Goal: Use online tool/utility: Utilize a website feature to perform a specific function

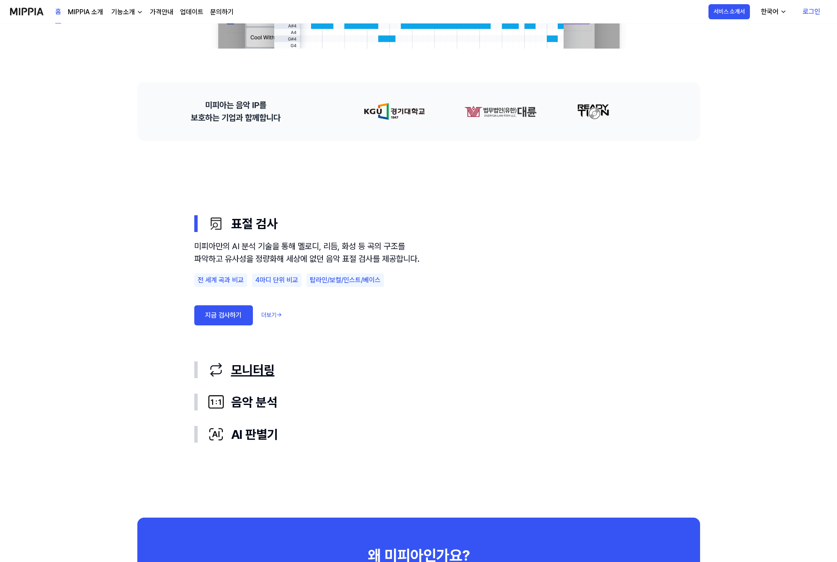
scroll to position [349, 0]
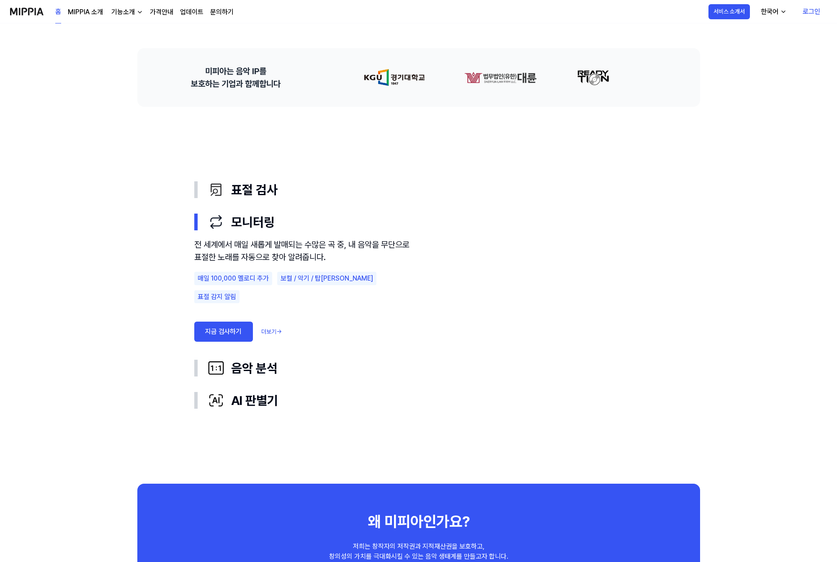
click at [234, 322] on link "지금 검사하기" at bounding box center [223, 332] width 59 height 20
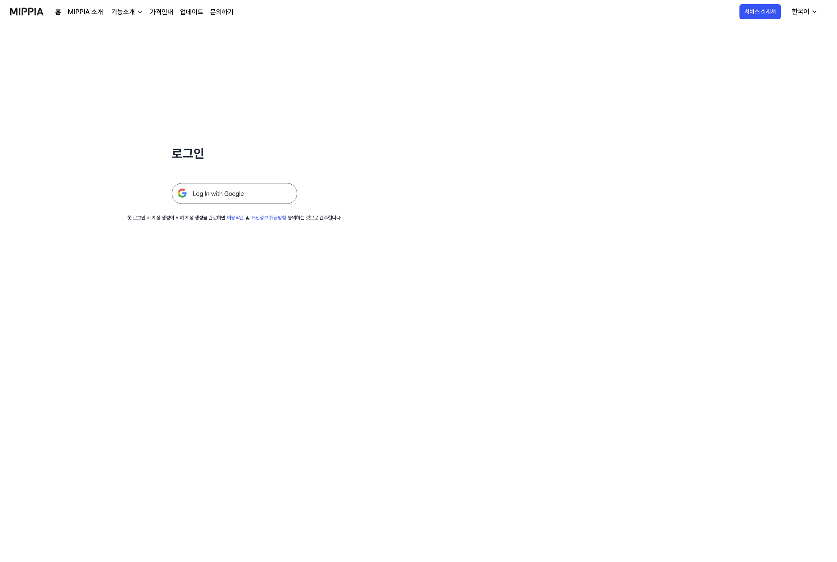
click at [243, 194] on img at bounding box center [235, 193] width 126 height 21
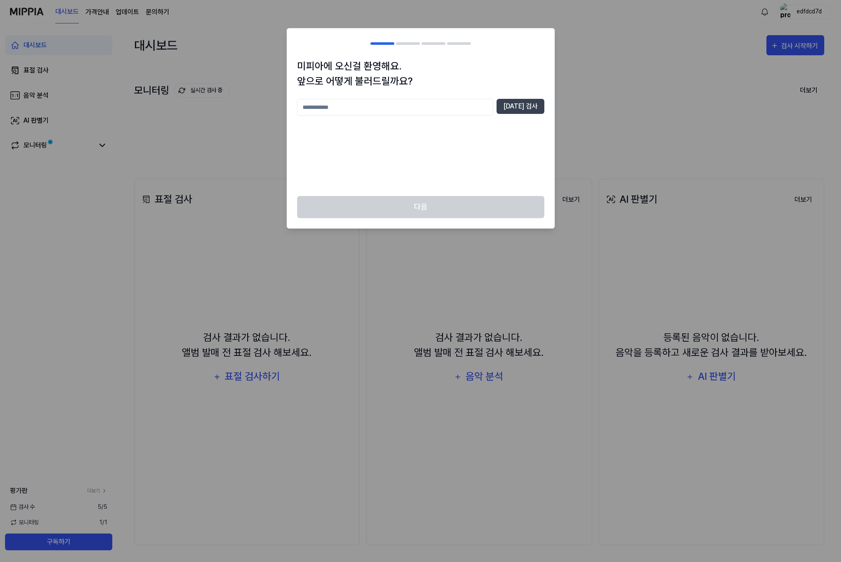
click at [440, 111] on input "text" at bounding box center [395, 107] width 196 height 17
type input "******"
click at [524, 106] on button "[DATE] 검사" at bounding box center [520, 106] width 48 height 15
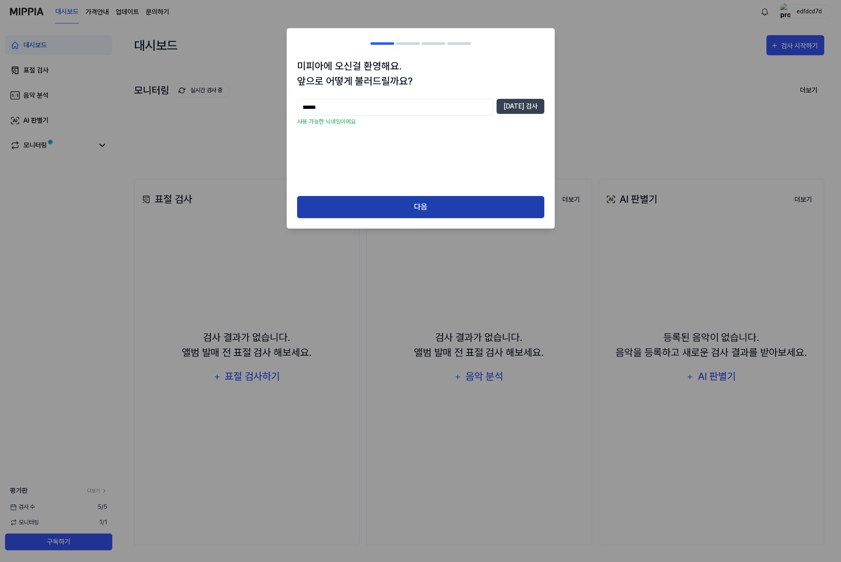
click at [437, 210] on button "다음" at bounding box center [420, 207] width 247 height 22
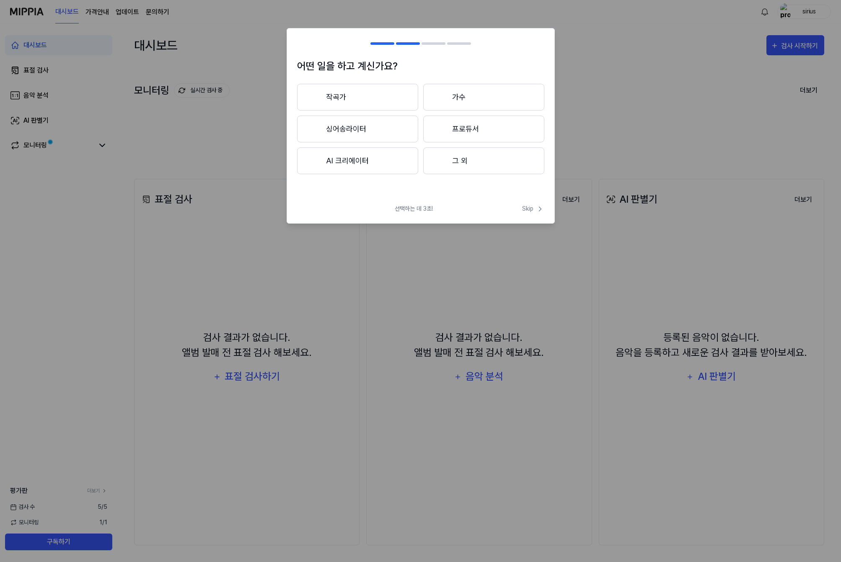
click at [364, 97] on button "작곡가" at bounding box center [357, 97] width 121 height 27
click at [357, 98] on button "작곡가" at bounding box center [357, 97] width 121 height 27
click at [371, 101] on button "작곡가" at bounding box center [357, 97] width 121 height 27
click at [451, 130] on button "3년 이상" at bounding box center [483, 129] width 121 height 27
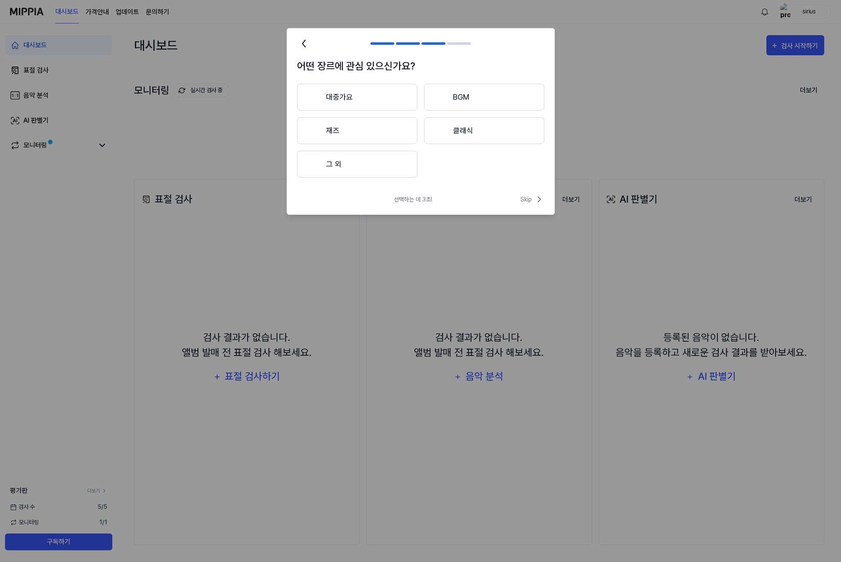
click at [363, 166] on button "그 외" at bounding box center [357, 164] width 120 height 27
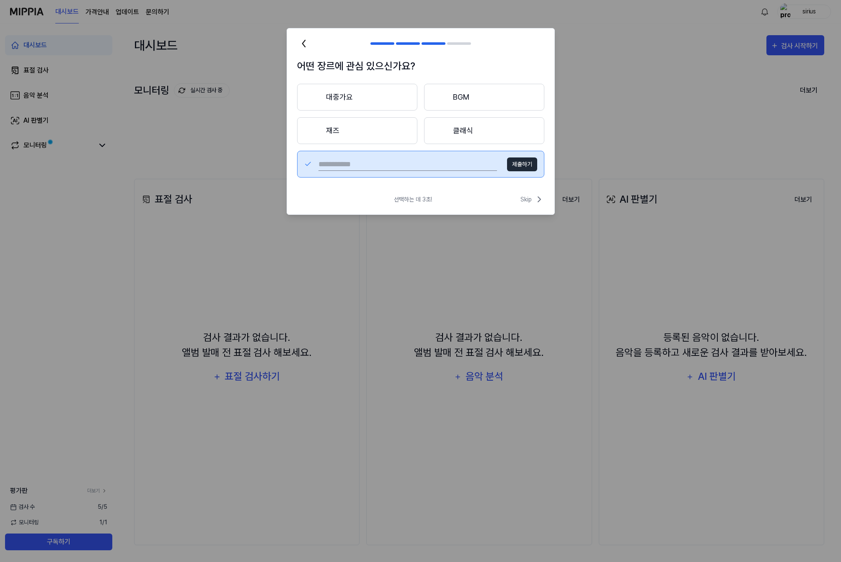
click at [359, 95] on button "대중가요" at bounding box center [357, 97] width 120 height 27
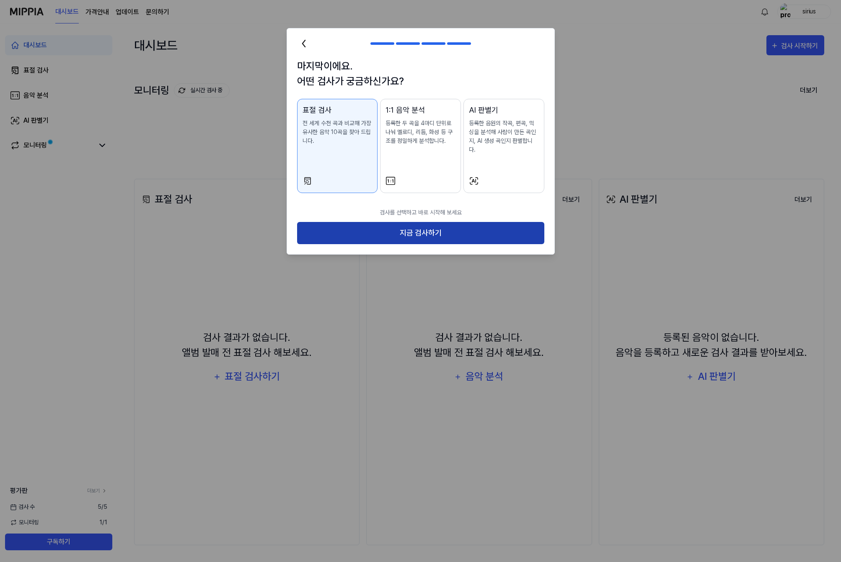
click at [434, 222] on button "지금 검사하기" at bounding box center [420, 233] width 247 height 22
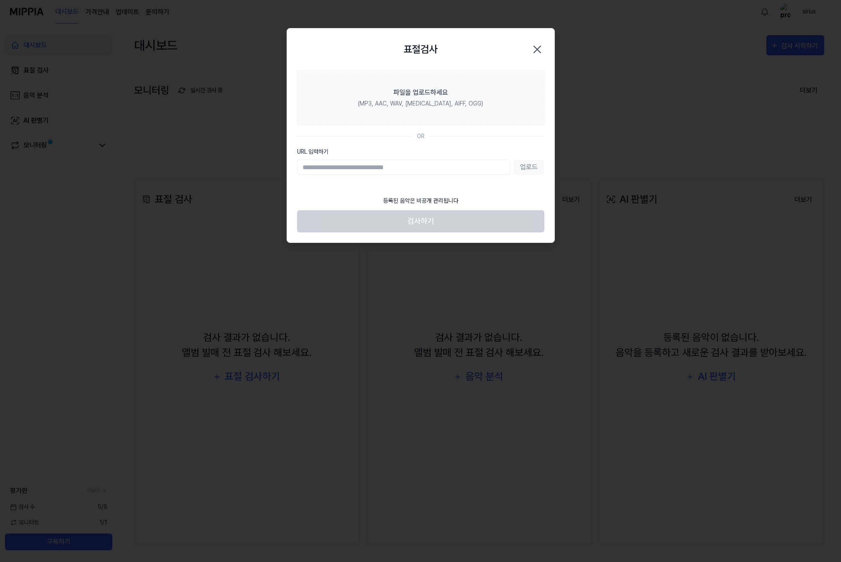
paste input "**********"
type input "**********"
click at [531, 167] on button "업로드" at bounding box center [528, 167] width 31 height 15
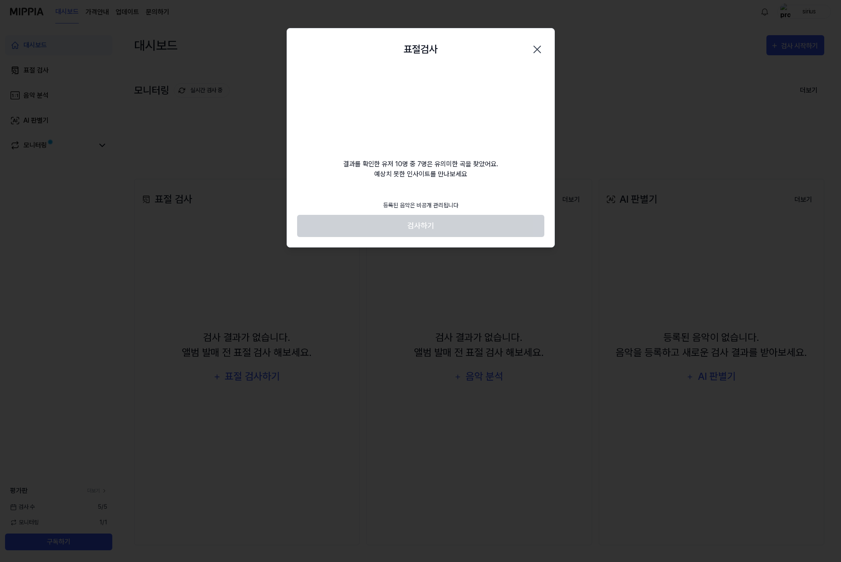
click at [459, 222] on footer "등록된 음악은 비공개 관리됩니다 검사하기" at bounding box center [420, 216] width 247 height 41
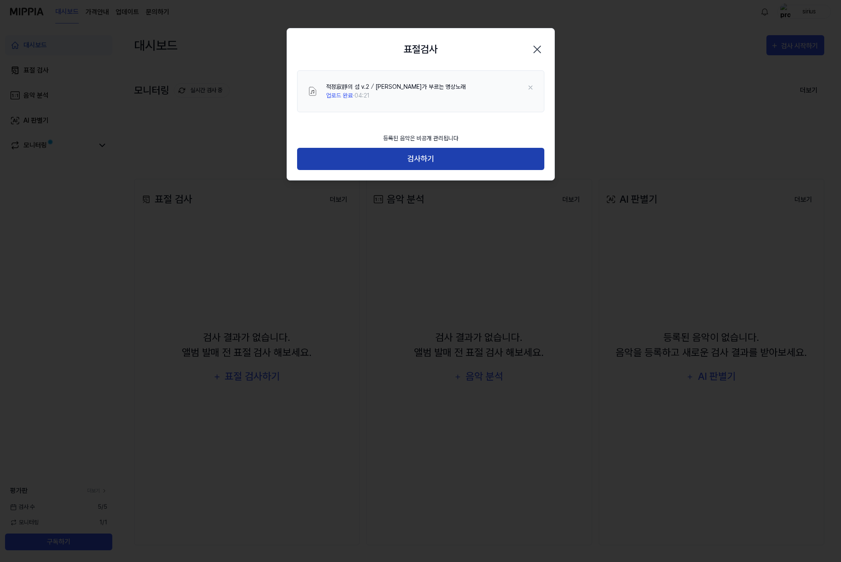
click at [452, 161] on button "검사하기" at bounding box center [420, 159] width 247 height 22
